Goal: Navigation & Orientation: Find specific page/section

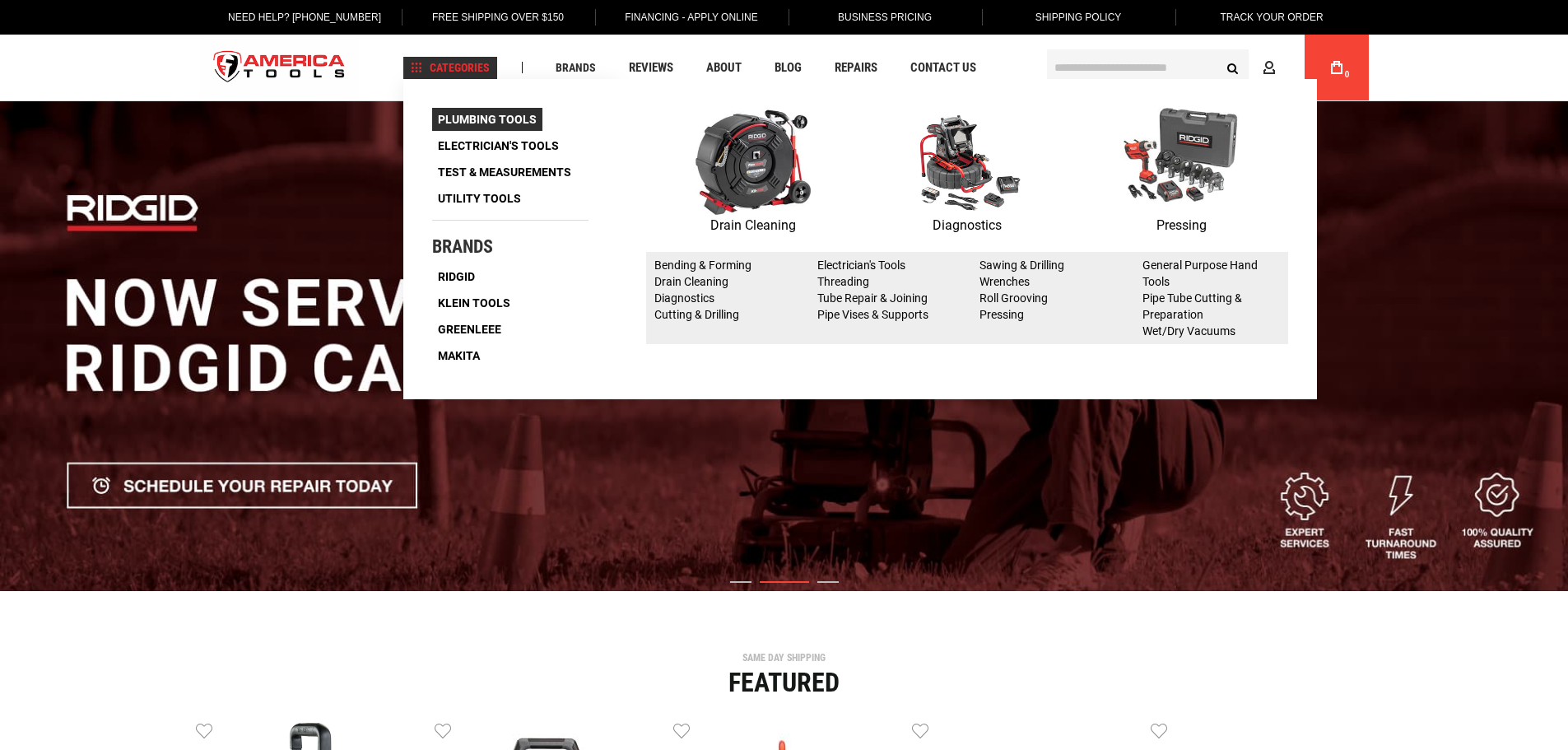
click at [483, 118] on span "Plumbing Tools" at bounding box center [487, 119] width 98 height 12
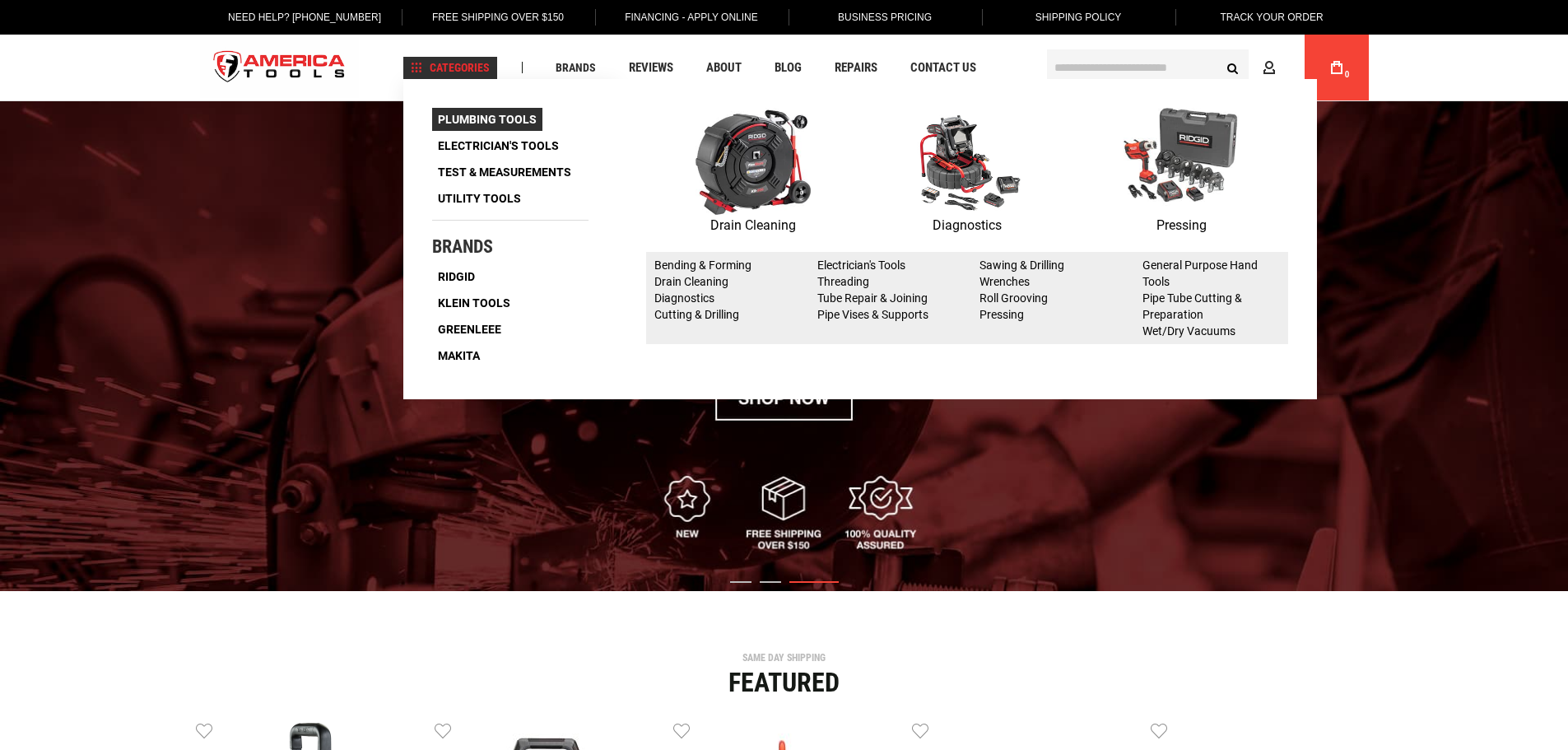
click at [483, 118] on span "Plumbing Tools" at bounding box center [487, 119] width 98 height 12
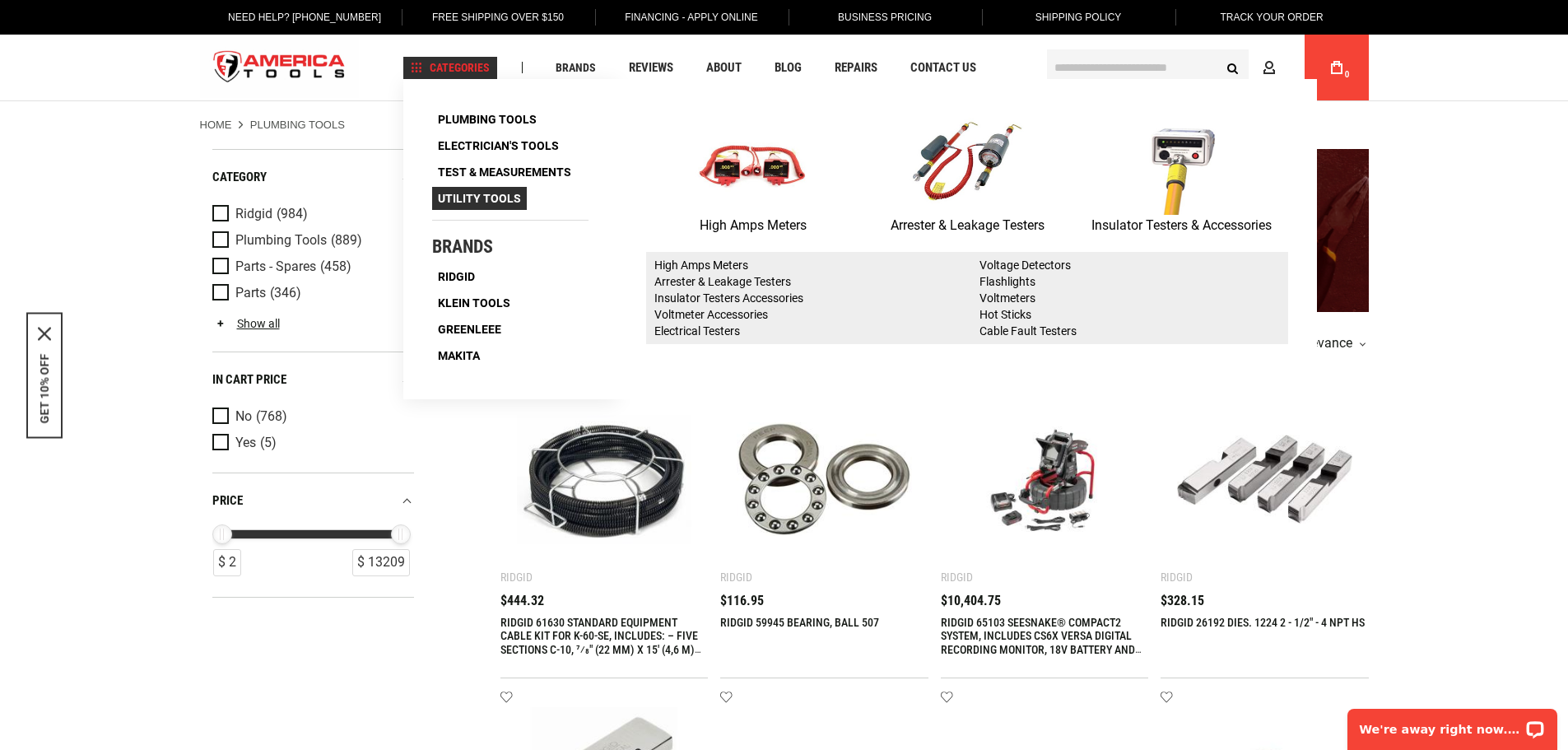
click at [489, 200] on span "Utility Tools" at bounding box center [479, 198] width 83 height 12
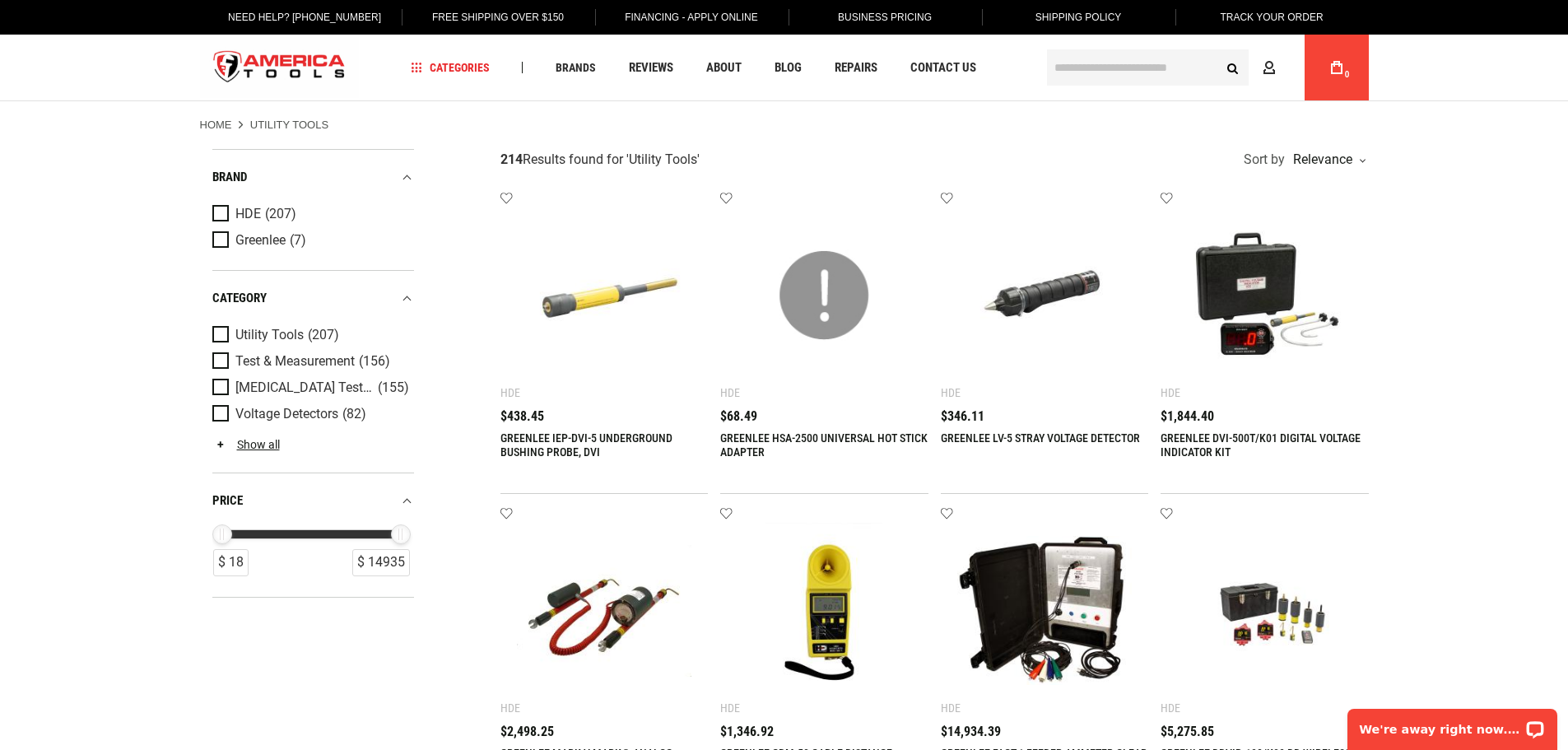
drag, startPoint x: 226, startPoint y: 129, endPoint x: 132, endPoint y: 180, distance: 106.9
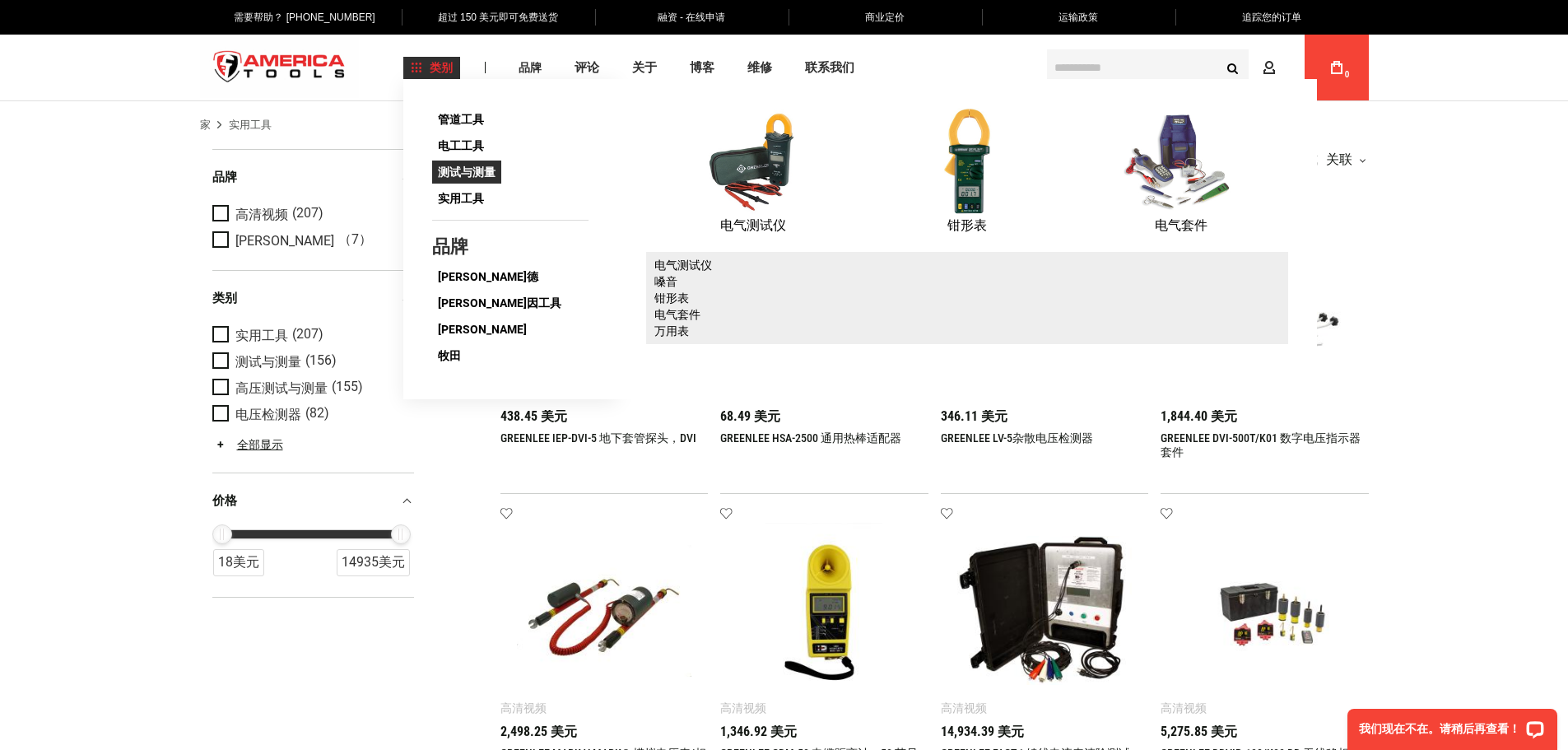
click at [473, 173] on font "测试与测量" at bounding box center [466, 172] width 57 height 13
